Goal: Task Accomplishment & Management: Manage account settings

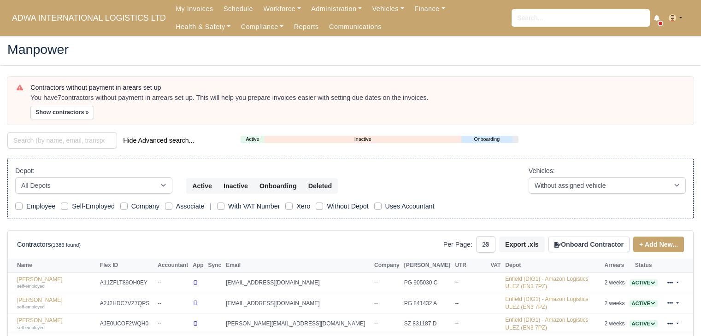
select select "25"
click at [379, 8] on link "Vehicles" at bounding box center [388, 9] width 42 height 18
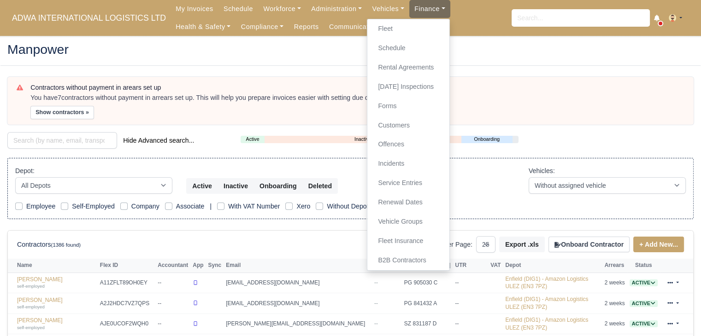
click at [415, 10] on link "Finance" at bounding box center [429, 9] width 41 height 18
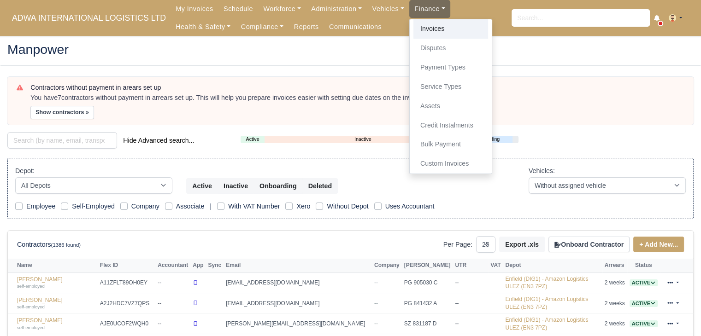
click at [416, 25] on link "Invoices" at bounding box center [450, 28] width 75 height 19
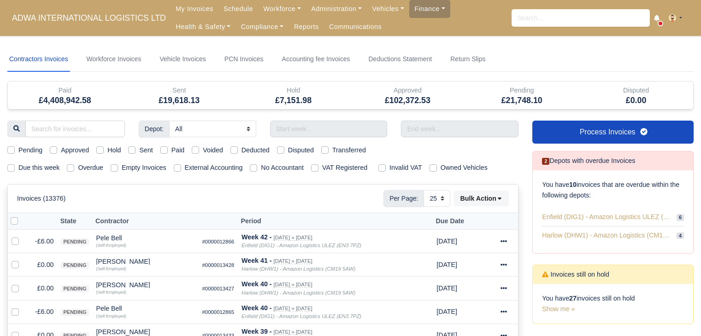
select select "25"
click at [55, 129] on input "search" at bounding box center [75, 129] width 100 height 17
type input "bil"
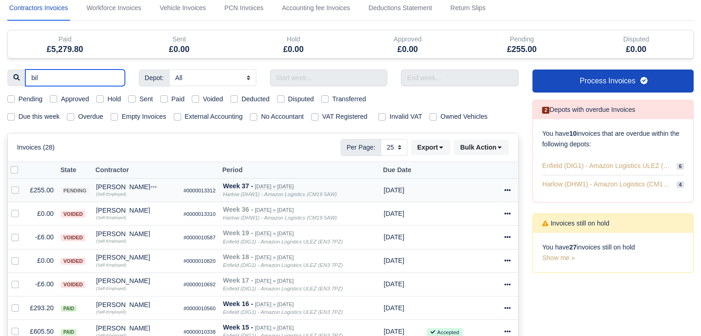
scroll to position [52, 0]
type input "bil"
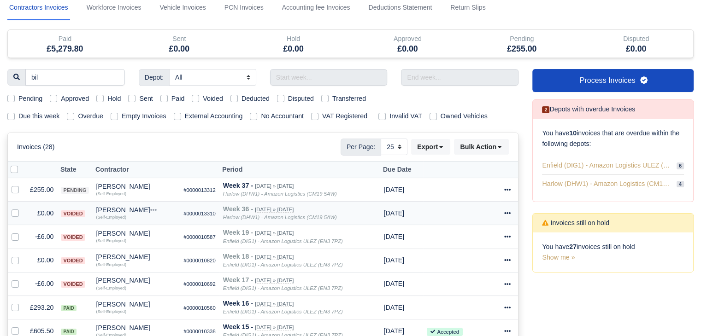
click at [507, 215] on icon at bounding box center [507, 213] width 6 height 6
click at [485, 240] on link "Show Invoice" at bounding box center [473, 241] width 82 height 14
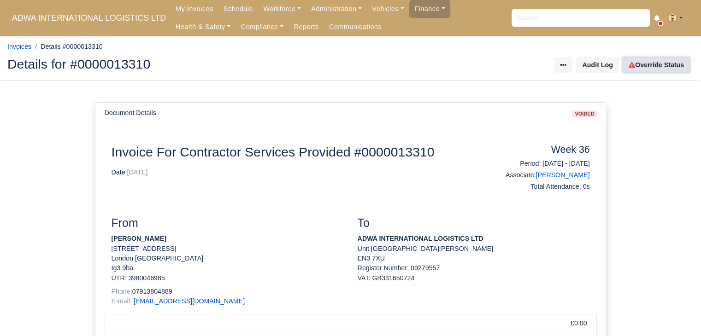
click at [643, 68] on link "Override Status" at bounding box center [655, 65] width 67 height 16
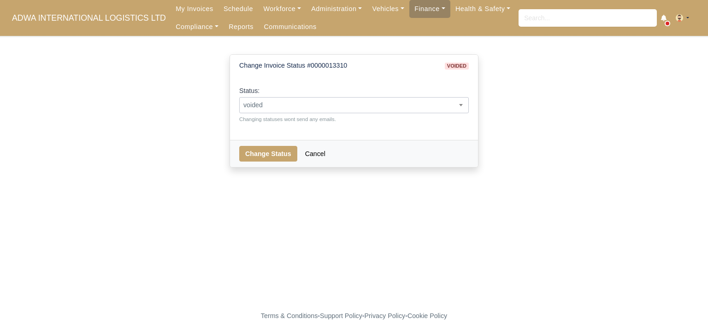
click at [349, 104] on span "voided" at bounding box center [354, 106] width 228 height 12
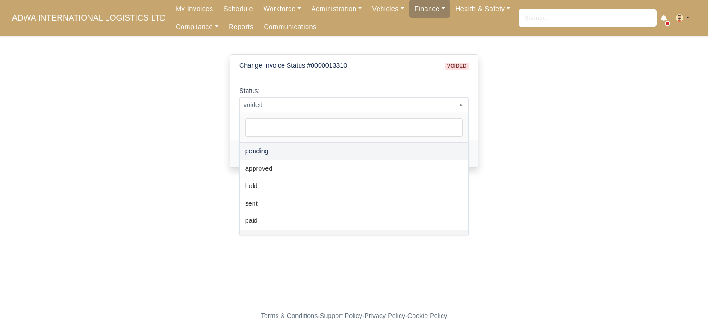
select select "pending"
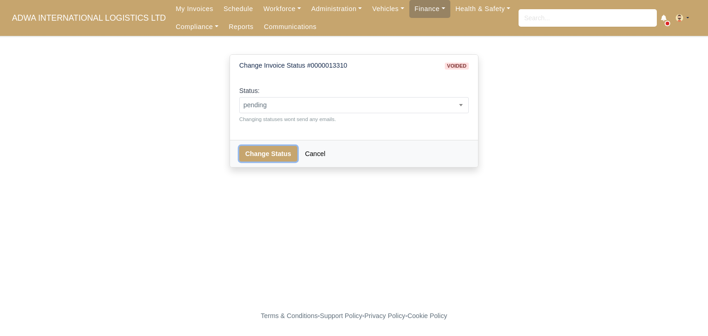
click at [261, 154] on button "Change Status" at bounding box center [268, 154] width 58 height 16
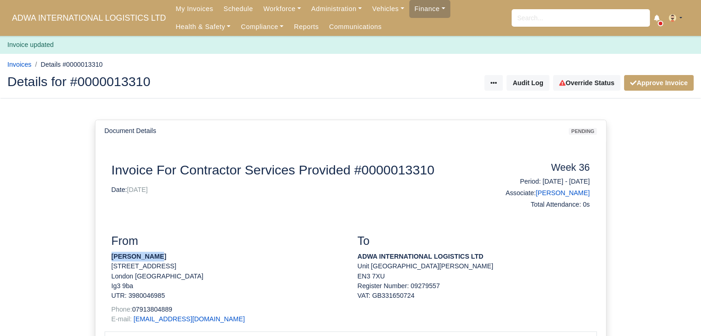
drag, startPoint x: 111, startPoint y: 258, endPoint x: 152, endPoint y: 256, distance: 41.6
click at [152, 256] on div "From Bilaal Anwar 33 brixham gardens London Essex Ig3 9ba UTR: 3980046985 Phone…" at bounding box center [228, 282] width 246 height 97
copy strong "[PERSON_NAME]"
click at [253, 236] on h3 "From" at bounding box center [227, 241] width 232 height 14
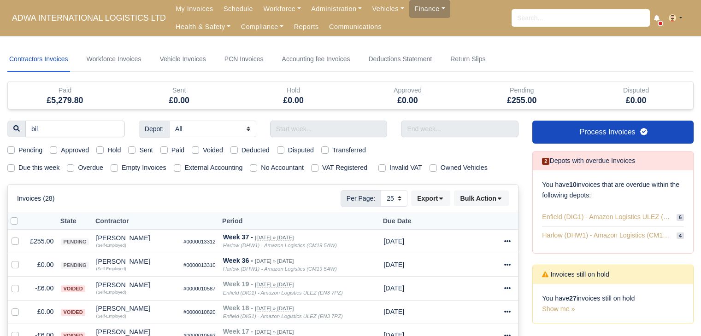
select select "25"
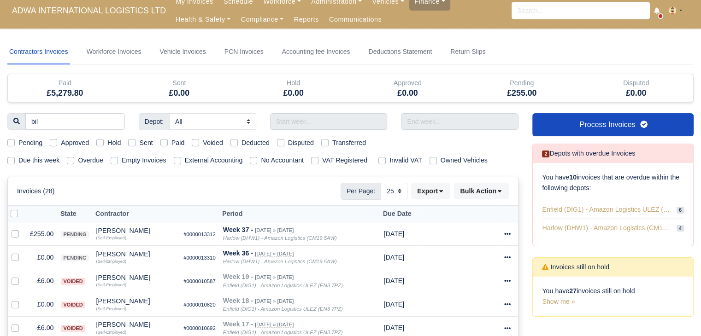
scroll to position [7, 0]
click at [295, 179] on div "Invoices (28) Per Page: 10 25 50 Export Data export: Bulk Action Mark selected …" at bounding box center [263, 192] width 510 height 28
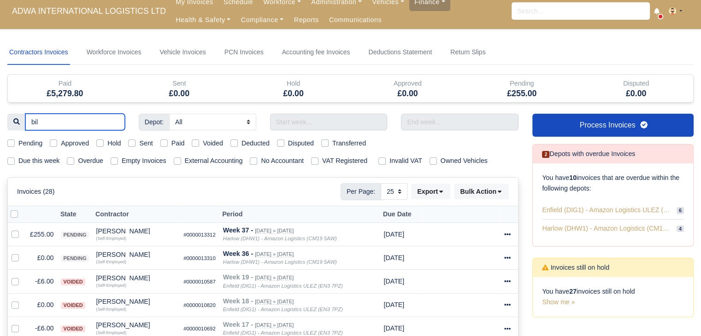
click at [114, 123] on input "bil" at bounding box center [75, 122] width 100 height 17
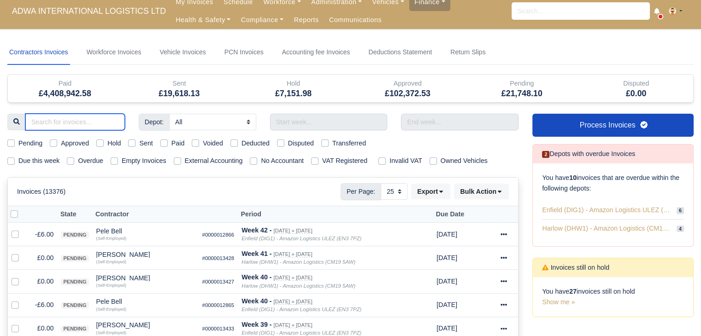
click at [69, 118] on input "search" at bounding box center [75, 122] width 100 height 17
type input "the"
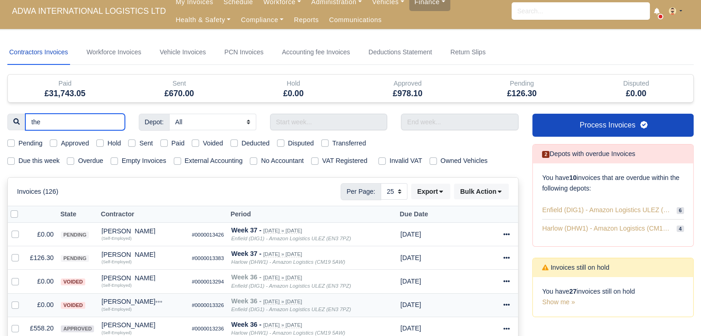
scroll to position [37, 0]
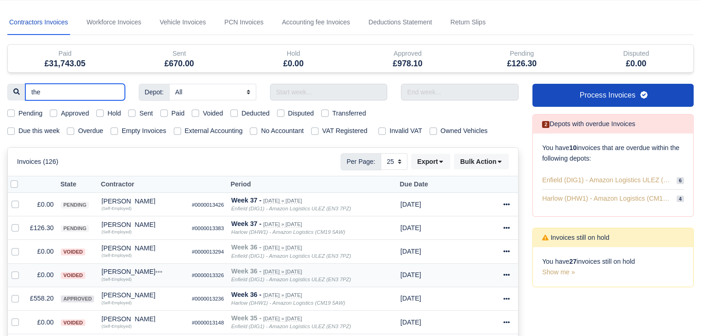
type input "the"
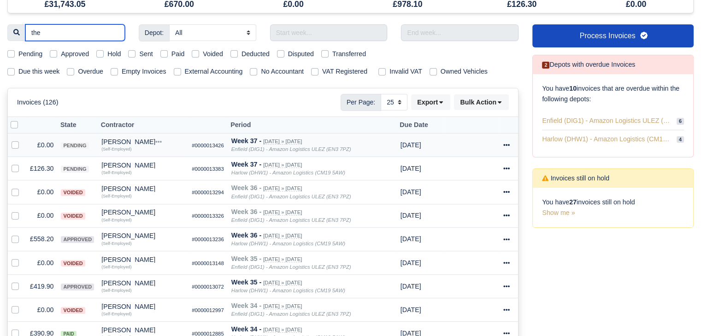
scroll to position [98, 0]
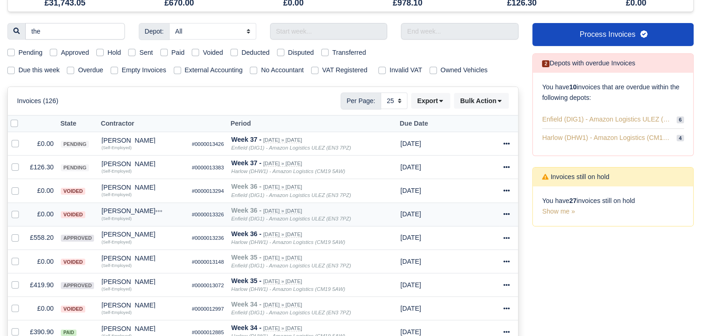
click at [508, 212] on icon at bounding box center [506, 214] width 6 height 6
click at [488, 238] on link "Show Invoice" at bounding box center [473, 242] width 82 height 14
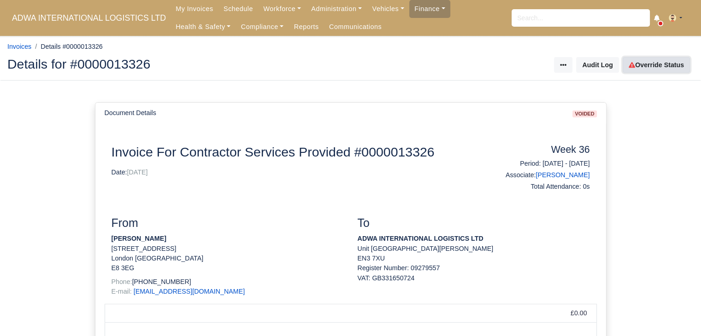
click at [641, 59] on link "Override Status" at bounding box center [655, 65] width 67 height 16
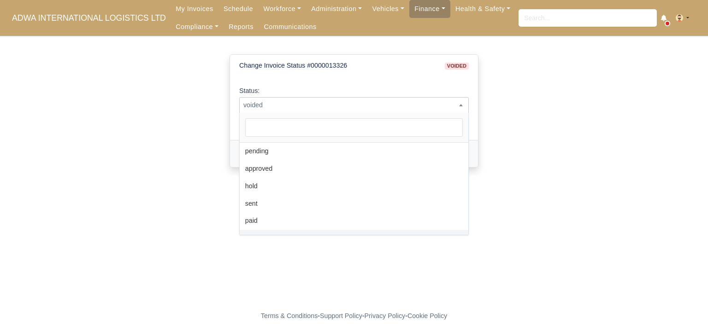
click at [386, 98] on span "voided" at bounding box center [353, 105] width 229 height 16
select select "pending"
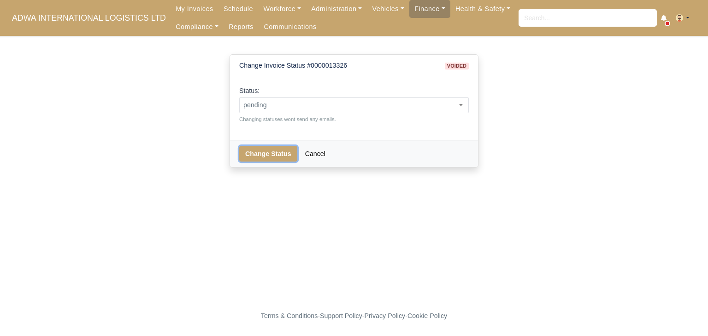
click at [269, 151] on button "Change Status" at bounding box center [268, 154] width 58 height 16
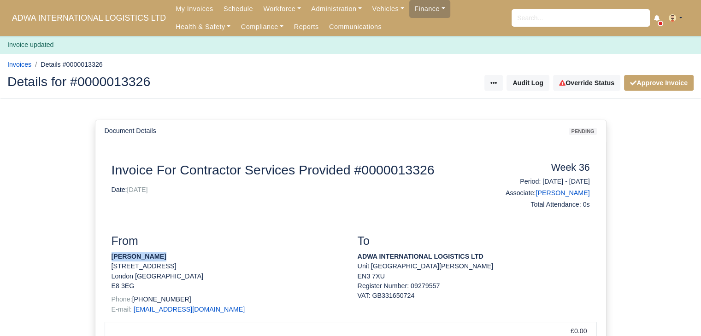
drag, startPoint x: 166, startPoint y: 257, endPoint x: 110, endPoint y: 259, distance: 55.8
click at [110, 259] on div "From [PERSON_NAME] [STREET_ADDRESS] Phone: [PHONE_NUMBER] E-mail: [EMAIL_ADDRES…" at bounding box center [228, 278] width 246 height 88
copy strong "[PERSON_NAME]"
click at [426, 140] on div "Document Details pending" at bounding box center [350, 131] width 510 height 22
